Goal: Check status: Check status

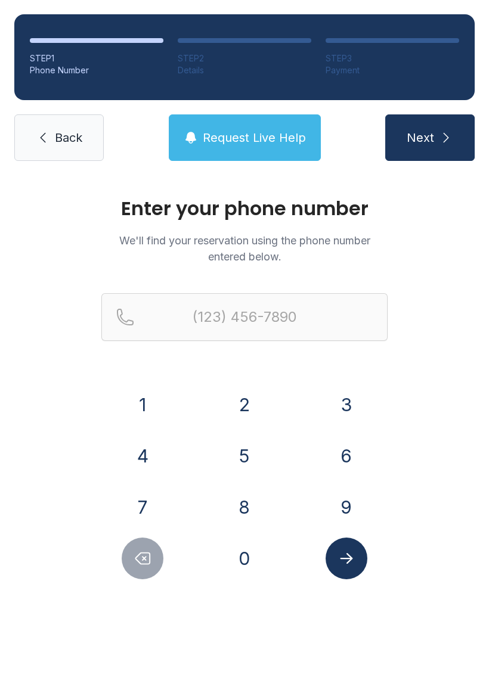
click at [363, 503] on button "9" at bounding box center [346, 507] width 42 height 42
click at [238, 559] on button "0" at bounding box center [244, 558] width 42 height 42
click at [136, 454] on button "4" at bounding box center [143, 456] width 42 height 42
click at [352, 464] on button "6" at bounding box center [346, 456] width 42 height 42
click at [149, 408] on button "1" at bounding box center [143, 405] width 42 height 42
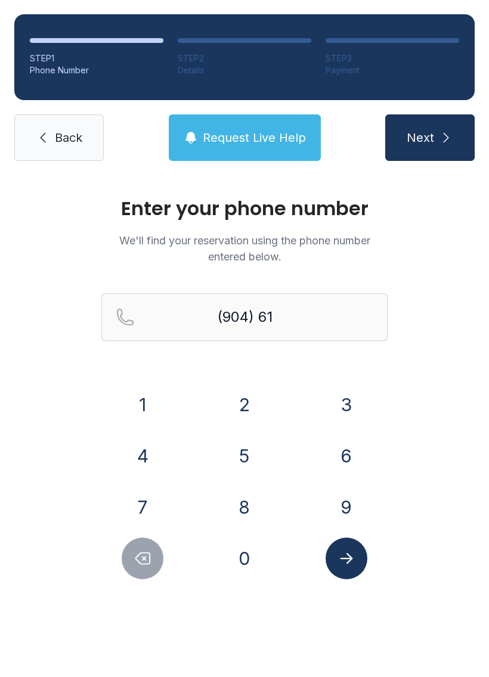
click at [343, 407] on button "3" at bounding box center [346, 405] width 42 height 42
click at [148, 457] on button "4" at bounding box center [143, 456] width 42 height 42
click at [257, 454] on button "5" at bounding box center [244, 456] width 42 height 42
click at [151, 512] on button "7" at bounding box center [143, 507] width 42 height 42
click at [351, 495] on button "9" at bounding box center [346, 507] width 42 height 42
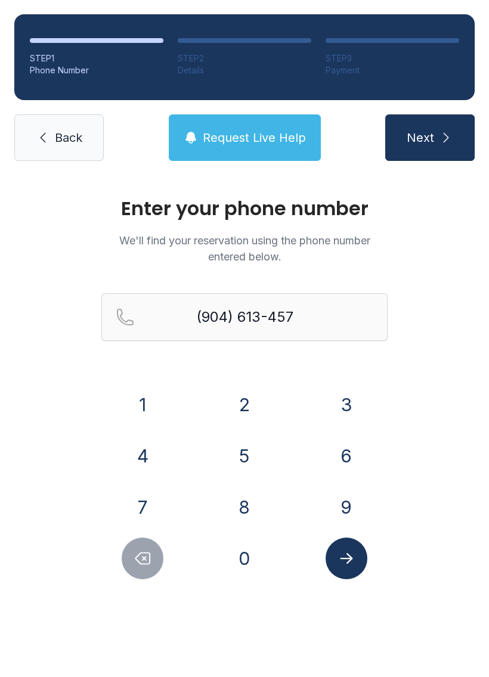
type input "[PHONE_NUMBER]"
click at [355, 556] on button "Submit lookup form" at bounding box center [346, 558] width 42 height 42
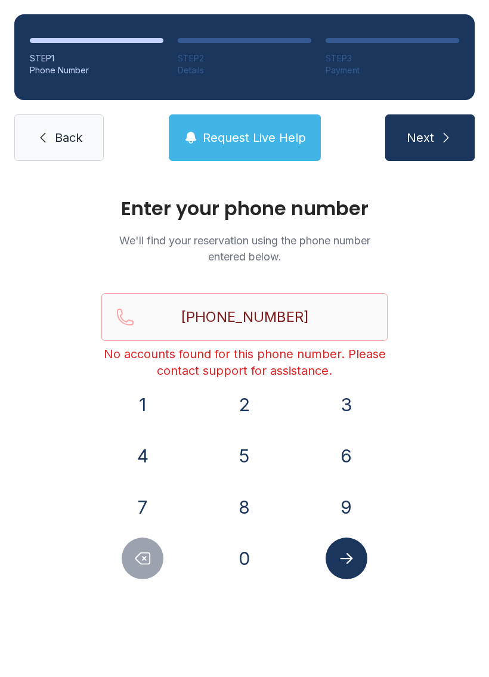
click at [56, 138] on span "Back" at bounding box center [68, 137] width 27 height 17
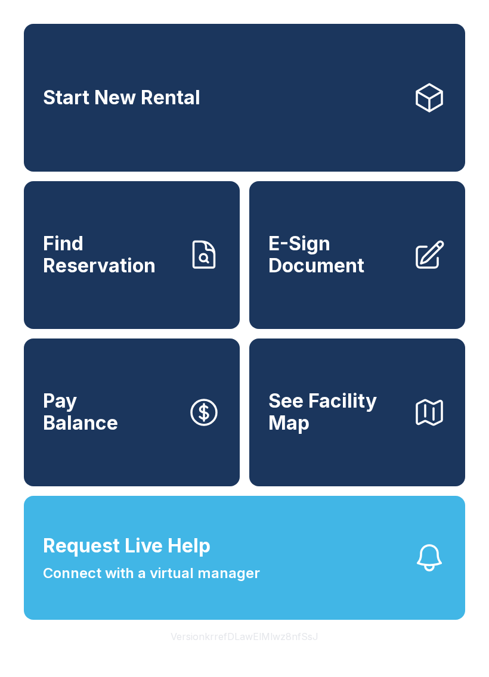
click at [144, 266] on span "Find Reservation" at bounding box center [110, 254] width 135 height 43
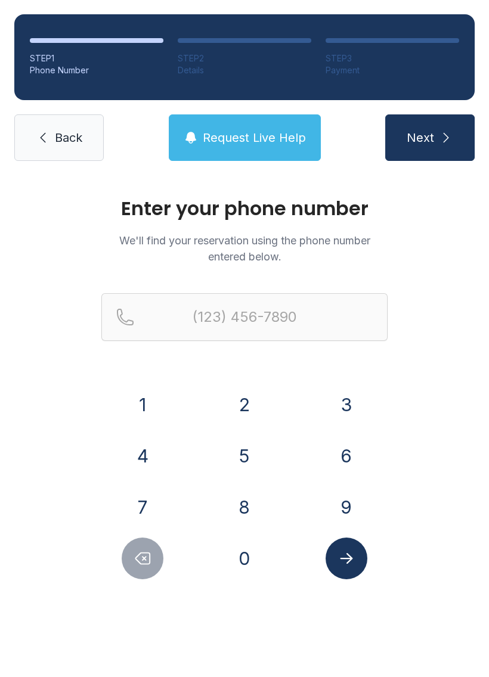
click at [344, 506] on button "9" at bounding box center [346, 507] width 42 height 42
click at [244, 568] on button "0" at bounding box center [244, 558] width 42 height 42
click at [141, 450] on button "4" at bounding box center [143, 456] width 42 height 42
click at [344, 458] on button "6" at bounding box center [346, 456] width 42 height 42
click at [138, 400] on button "1" at bounding box center [143, 405] width 42 height 42
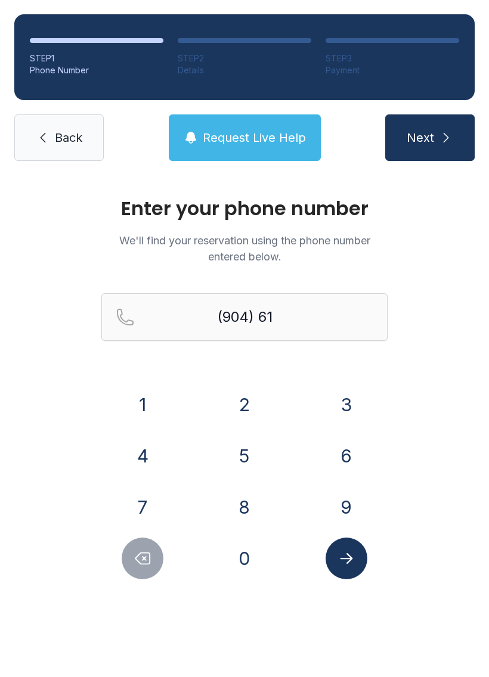
click at [347, 407] on button "3" at bounding box center [346, 405] width 42 height 42
click at [147, 444] on button "4" at bounding box center [143, 456] width 42 height 42
click at [238, 458] on button "5" at bounding box center [244, 456] width 42 height 42
click at [132, 491] on button "7" at bounding box center [143, 507] width 42 height 42
click at [341, 501] on button "9" at bounding box center [346, 507] width 42 height 42
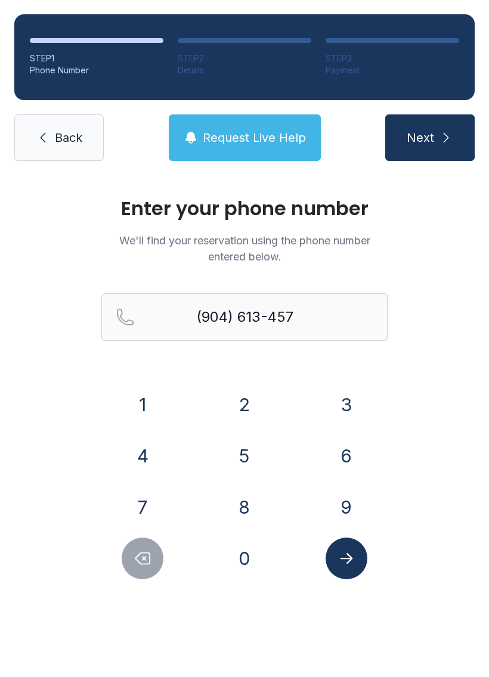
type input "[PHONE_NUMBER]"
click at [358, 565] on button "Submit lookup form" at bounding box center [346, 558] width 42 height 42
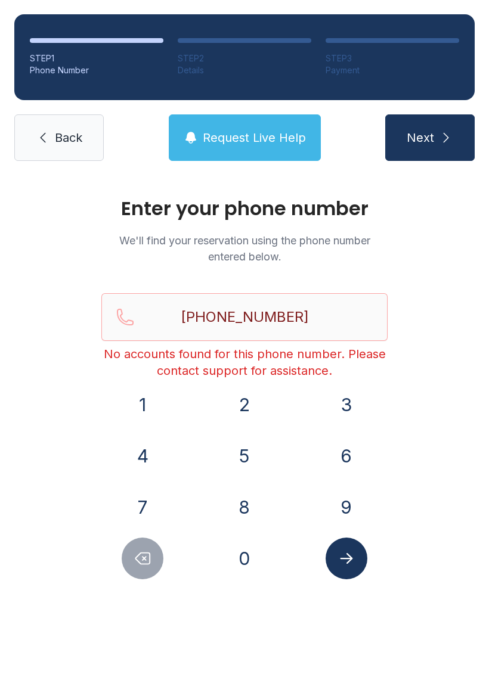
click at [53, 136] on link "Back" at bounding box center [58, 137] width 89 height 46
